Goal: Check status

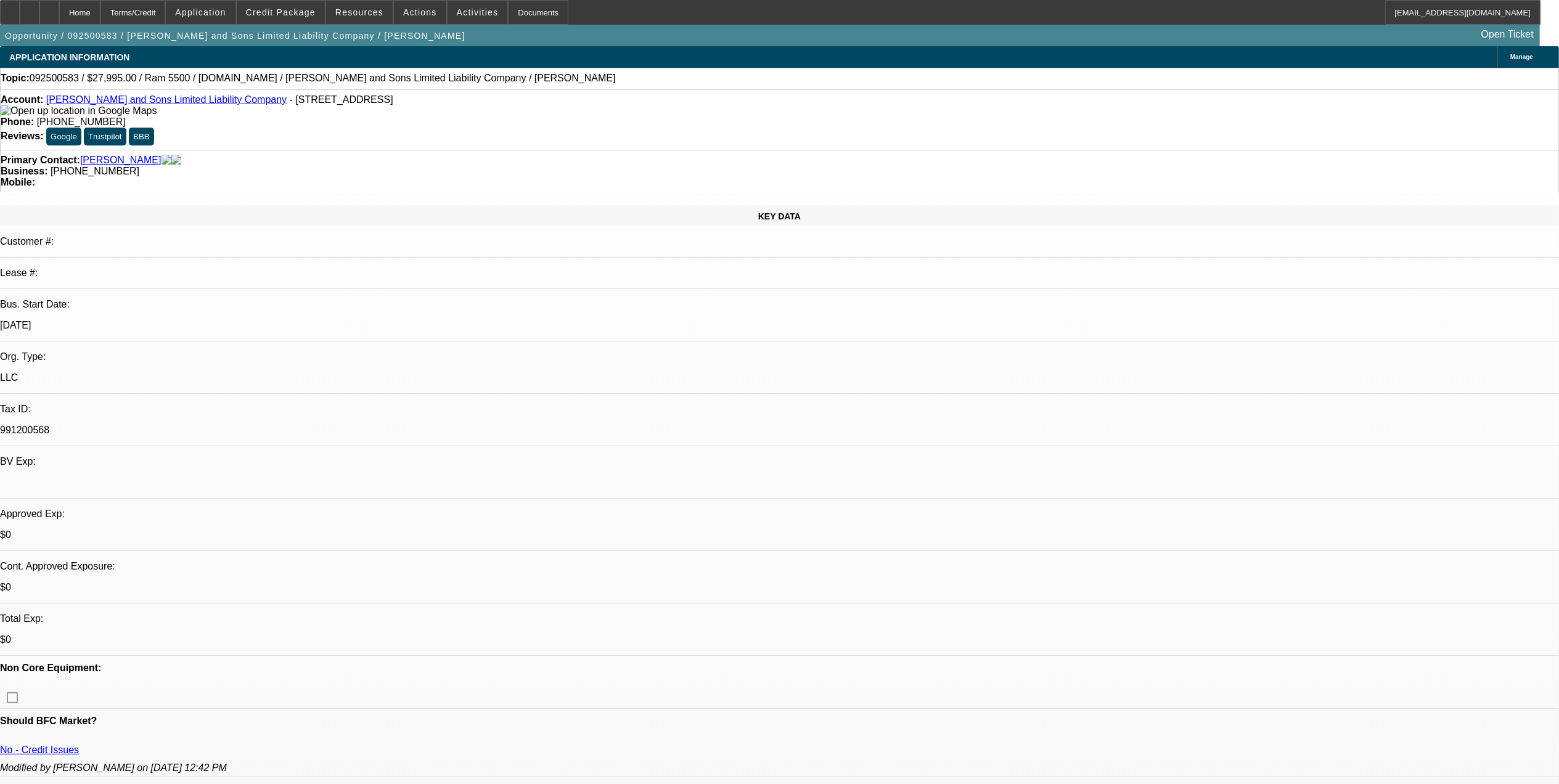
select select "0"
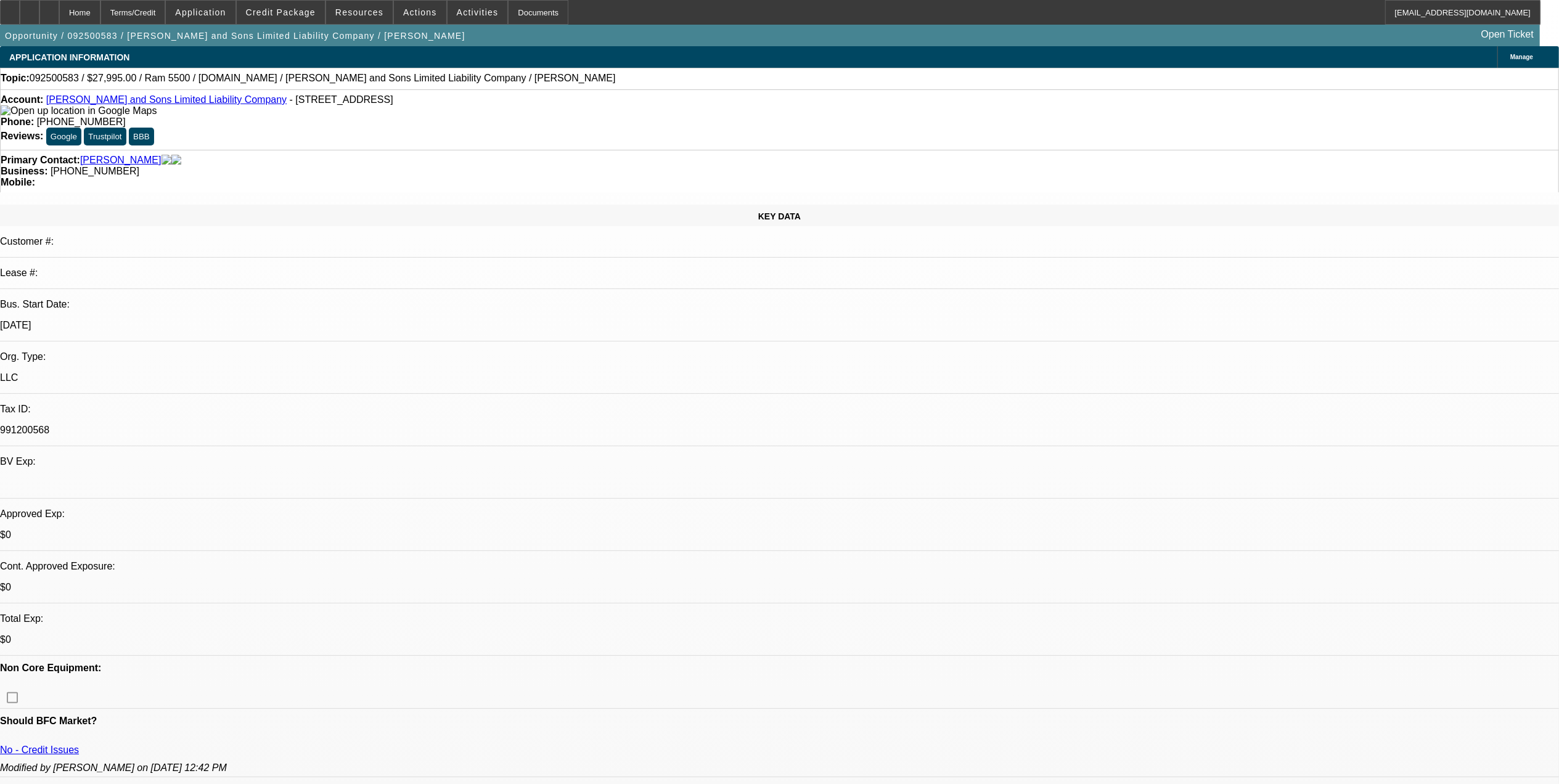
select select "0"
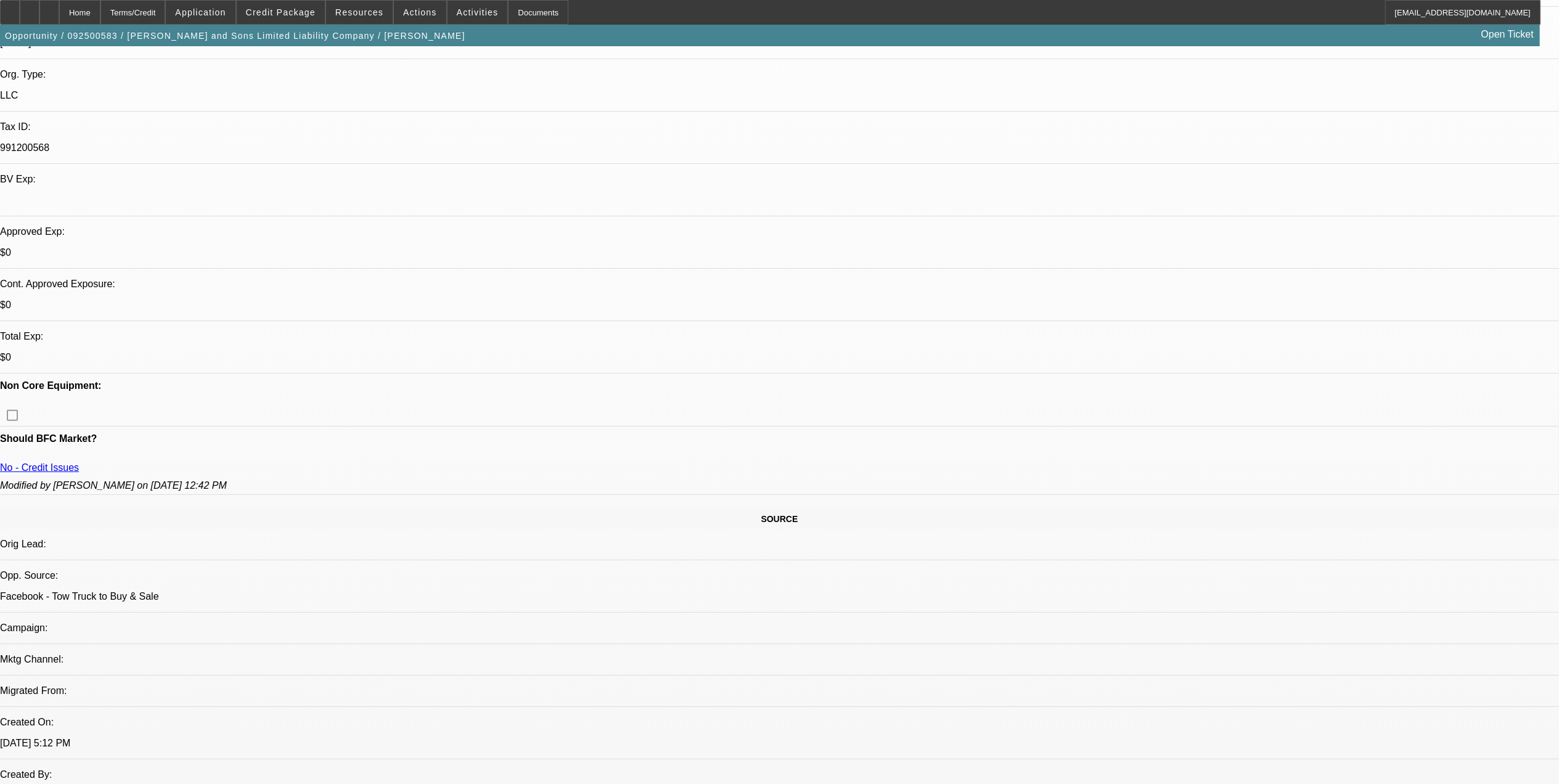
select select "1"
select select "2"
select select "21"
select select "1"
select select "2"
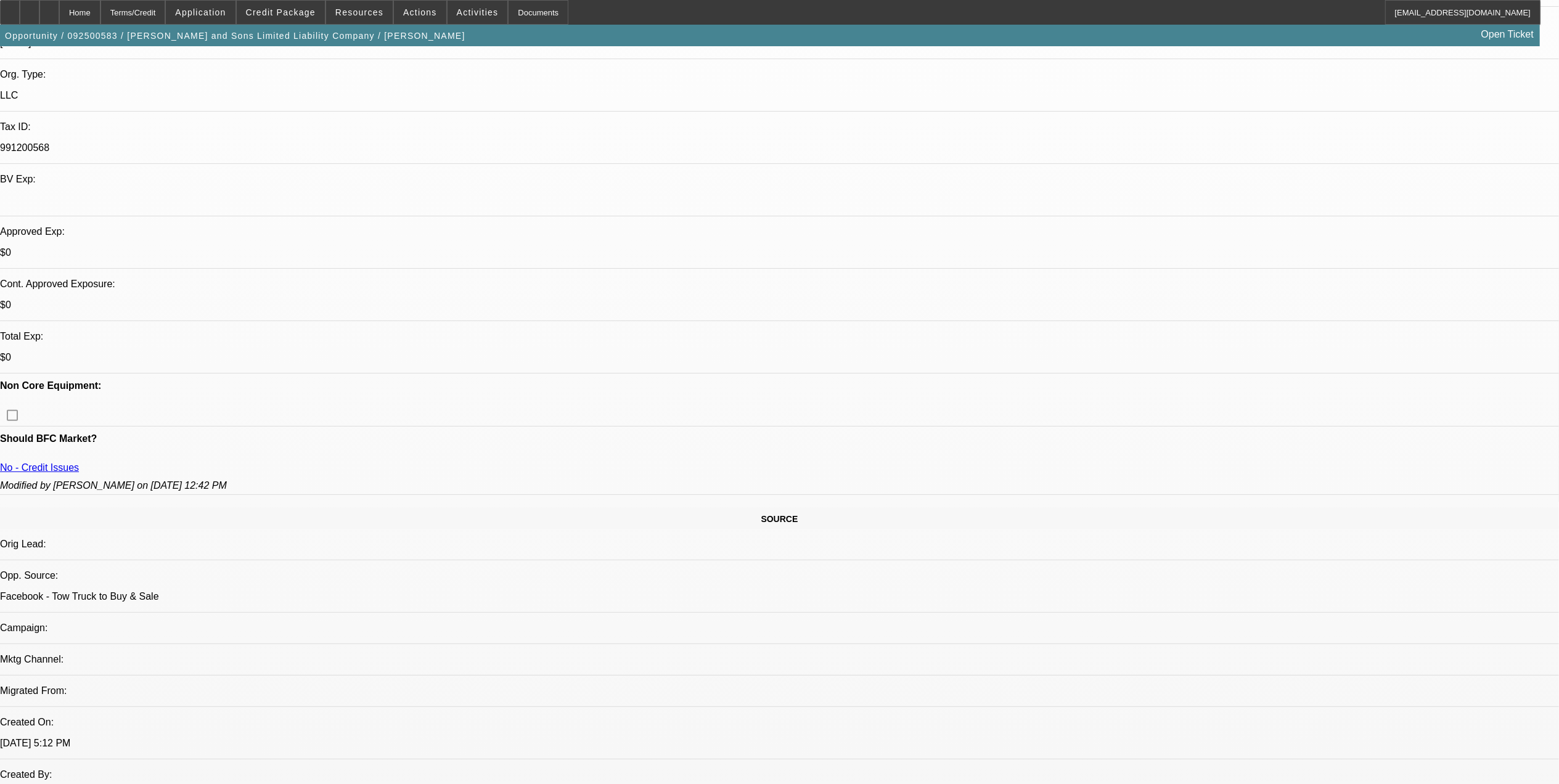
select select "21"
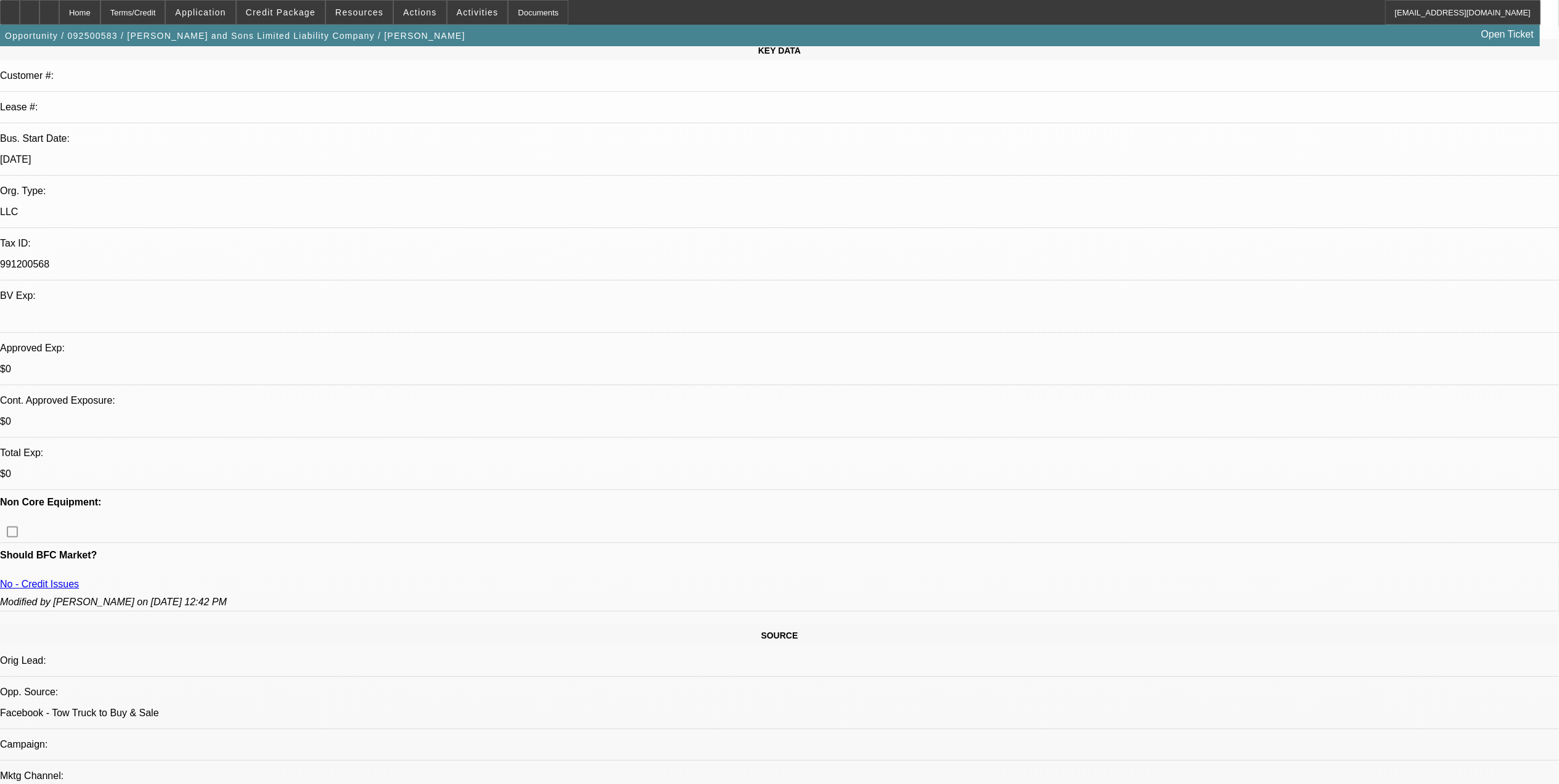
scroll to position [163, 0]
